Goal: Download file/media

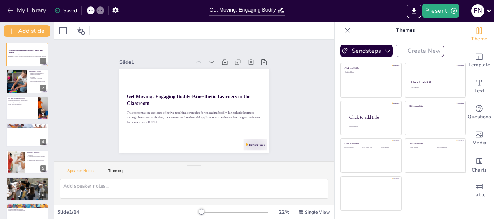
checkbox input "true"
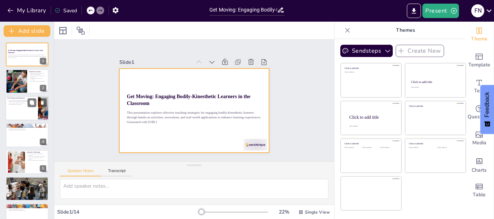
checkbox input "true"
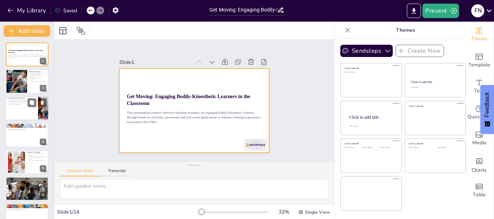
checkbox input "true"
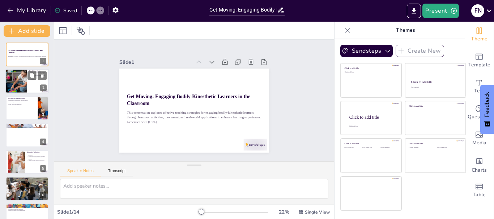
checkbox input "true"
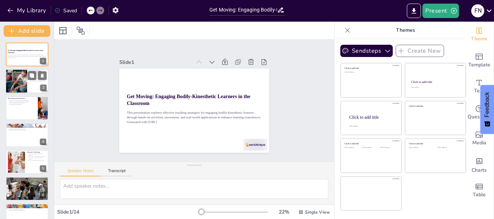
checkbox input "true"
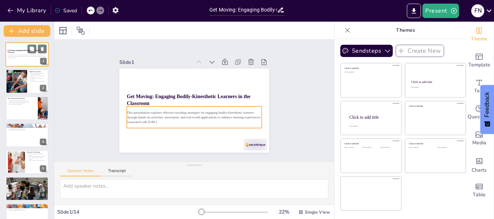
checkbox input "true"
click at [17, 54] on div "This presentation explores effective teaching strategies for engaging bodily-ki…" at bounding box center [27, 57] width 39 height 6
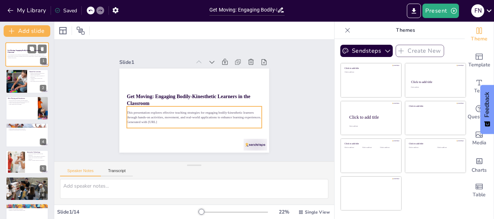
checkbox input "true"
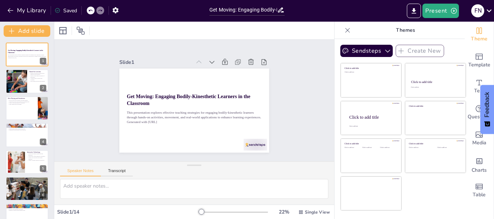
checkbox input "true"
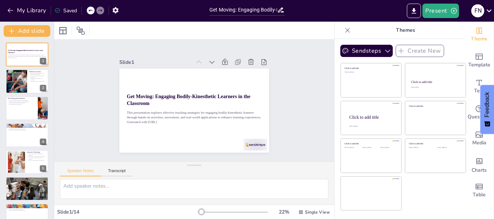
checkbox input "true"
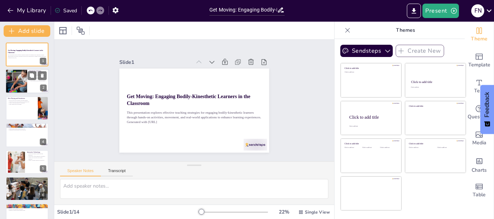
click at [26, 86] on div at bounding box center [16, 81] width 37 height 25
checkbox input "true"
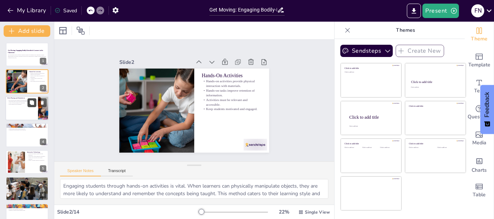
checkbox input "true"
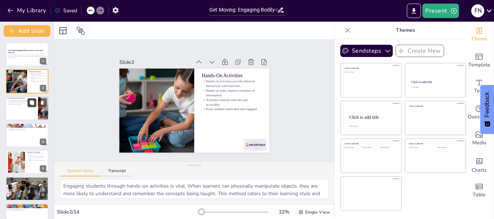
checkbox input "true"
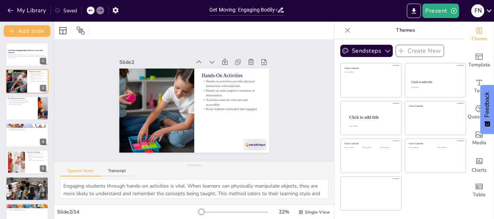
checkbox input "true"
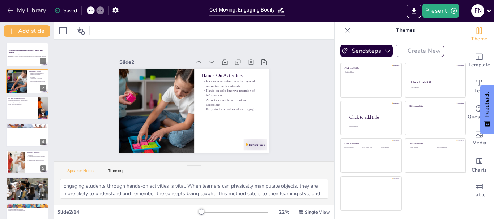
checkbox input "true"
click at [29, 116] on div at bounding box center [26, 108] width 43 height 25
checkbox input "true"
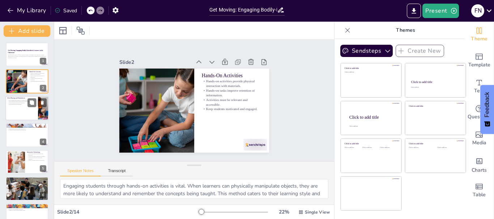
checkbox input "true"
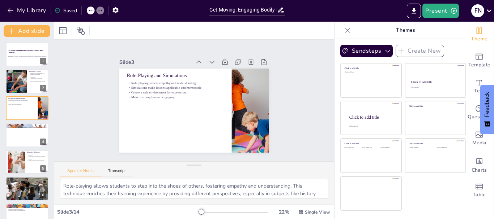
checkbox input "true"
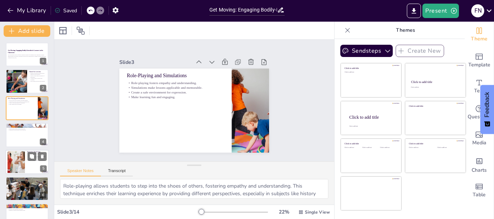
checkbox input "true"
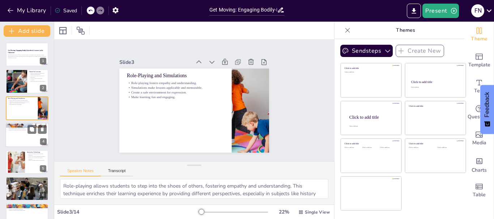
checkbox input "true"
click at [18, 140] on div at bounding box center [26, 135] width 43 height 25
checkbox input "true"
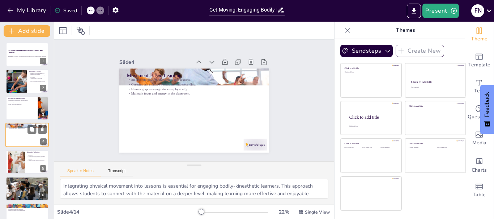
scroll to position [7, 0]
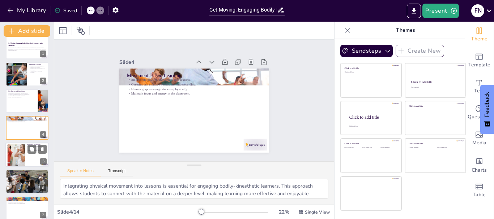
checkbox input "true"
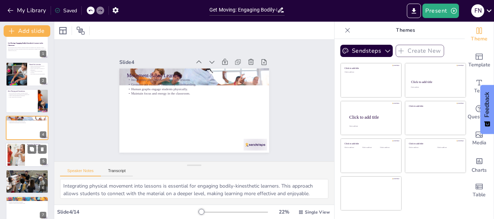
checkbox input "true"
click at [30, 161] on div at bounding box center [26, 155] width 43 height 25
checkbox input "true"
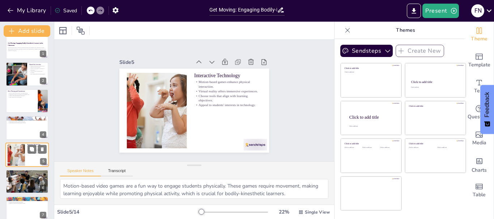
scroll to position [34, 0]
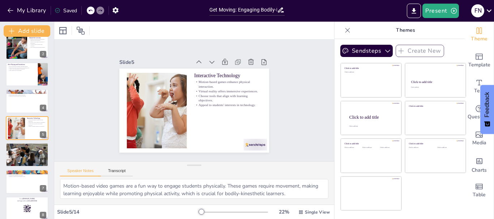
checkbox input "true"
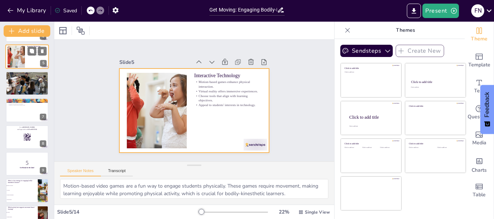
scroll to position [116, 0]
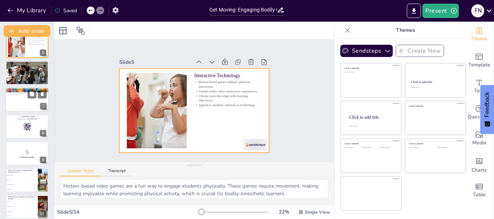
checkbox input "true"
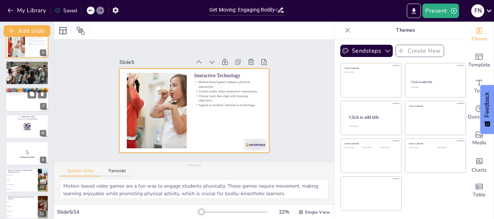
checkbox input "true"
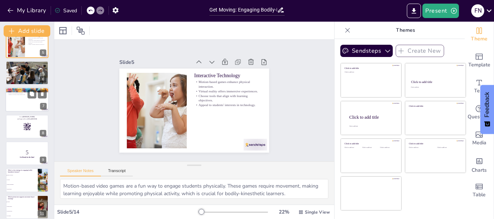
checkbox input "true"
click at [27, 103] on div at bounding box center [26, 100] width 43 height 25
checkbox input "true"
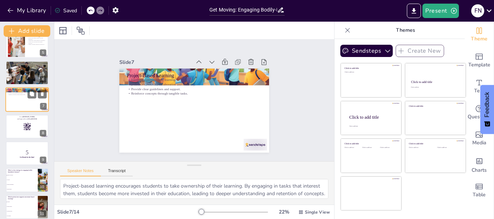
scroll to position [88, 0]
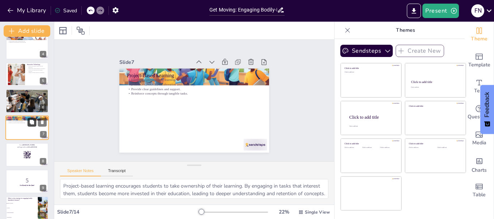
checkbox input "true"
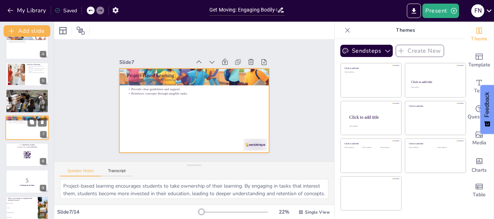
click at [25, 131] on div at bounding box center [26, 128] width 43 height 25
checkbox input "true"
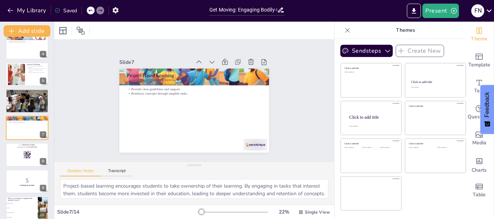
checkbox input "true"
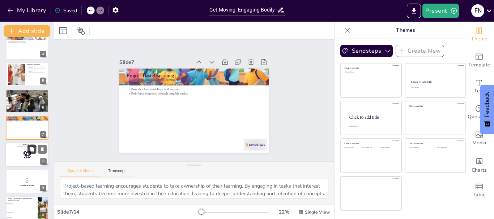
checkbox input "true"
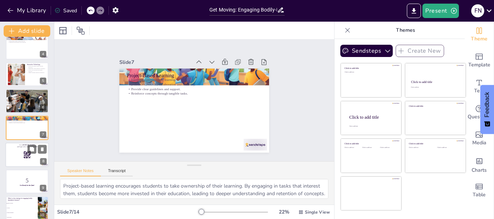
checkbox input "true"
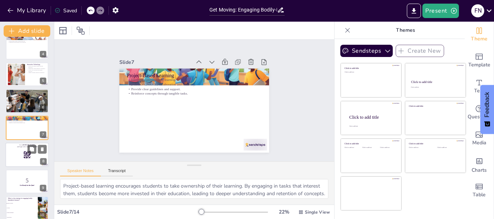
checkbox input "true"
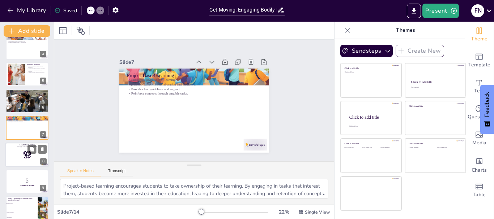
click at [18, 158] on div at bounding box center [26, 155] width 43 height 25
checkbox input "true"
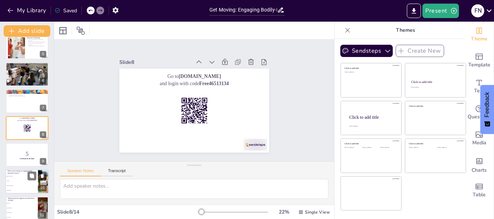
checkbox input "true"
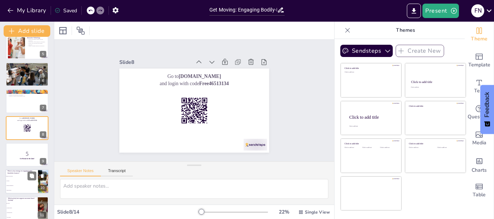
checkbox input "true"
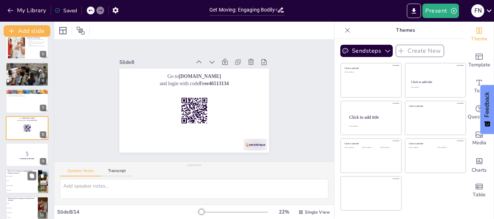
checkbox input "true"
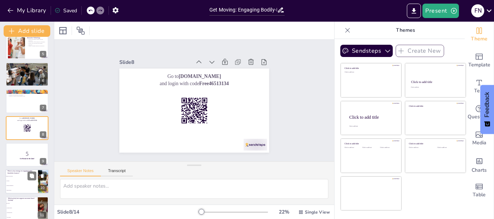
checkbox input "true"
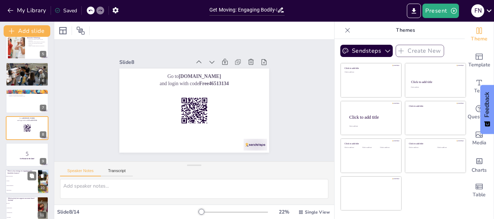
checkbox input "true"
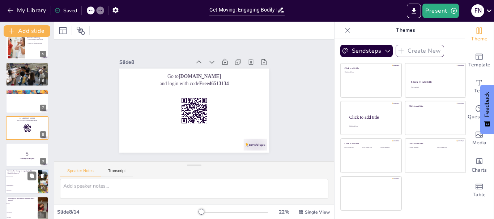
checkbox input "true"
click at [16, 182] on li "Lectures" at bounding box center [21, 181] width 33 height 5
checkbox input "true"
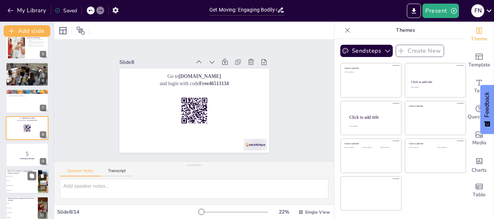
checkbox input "true"
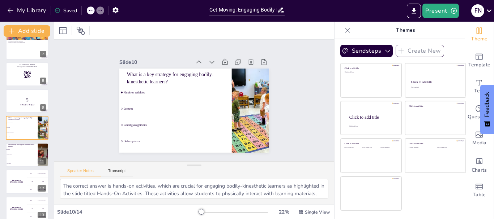
checkbox input "true"
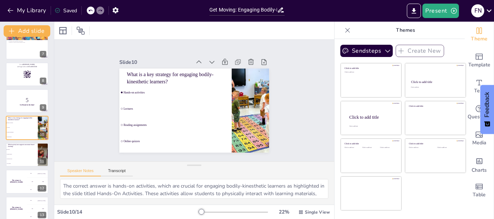
checkbox input "true"
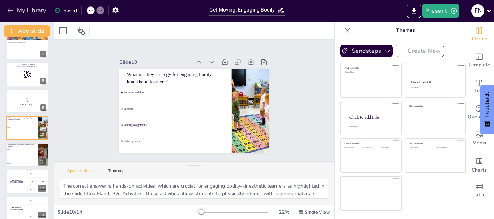
checkbox input "true"
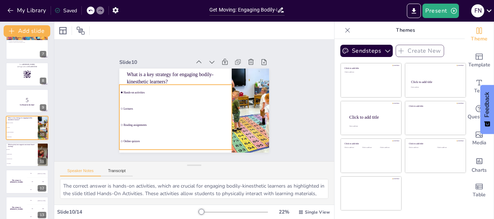
checkbox input "true"
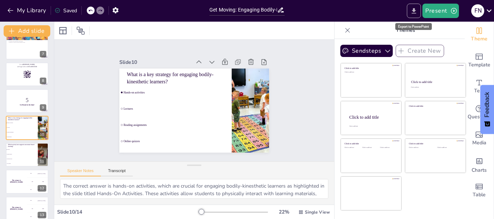
click at [414, 10] on icon "Export to PowerPoint" at bounding box center [414, 10] width 4 height 5
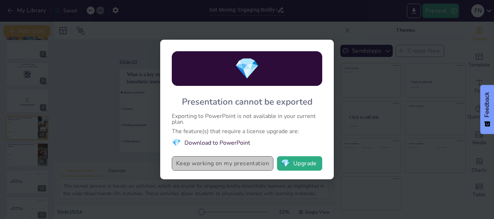
click at [258, 167] on button "Keep working on my presentation" at bounding box center [223, 164] width 102 height 14
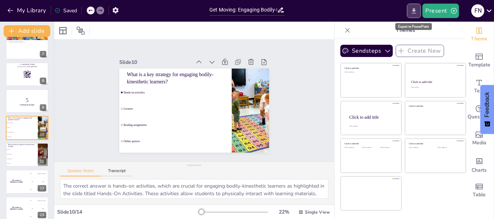
click at [411, 14] on icon "Export to PowerPoint" at bounding box center [414, 11] width 8 height 8
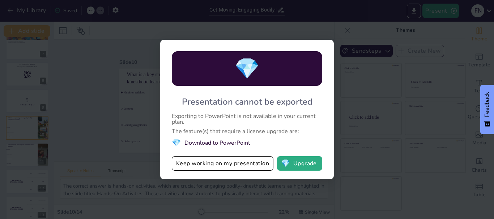
click at [206, 144] on li "💎 Download to PowerPoint" at bounding box center [247, 143] width 150 height 10
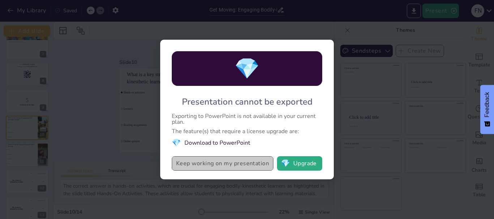
click at [242, 164] on button "Keep working on my presentation" at bounding box center [223, 164] width 102 height 14
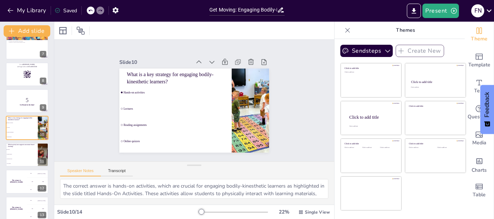
checkbox input "true"
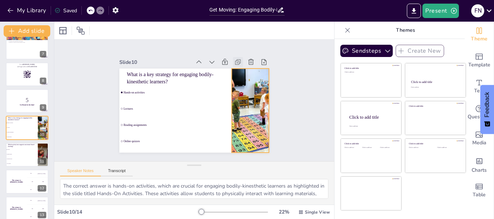
checkbox input "true"
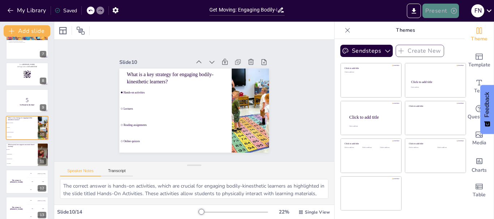
click at [450, 10] on icon "button" at bounding box center [453, 10] width 7 height 7
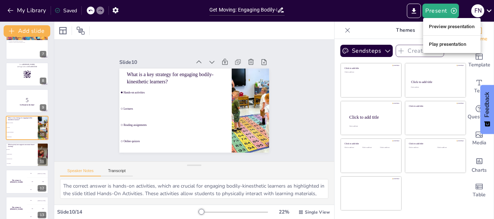
click at [450, 27] on li "Preview presentation" at bounding box center [451, 27] width 57 height 12
